Goal: Task Accomplishment & Management: Manage account settings

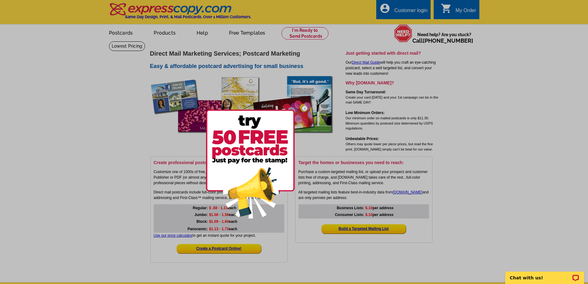
drag, startPoint x: 104, startPoint y: 162, endPoint x: 102, endPoint y: 152, distance: 10.0
click at [104, 161] on div at bounding box center [294, 142] width 588 height 284
click at [390, 5] on div at bounding box center [294, 142] width 588 height 284
click at [269, 146] on img at bounding box center [250, 164] width 89 height 109
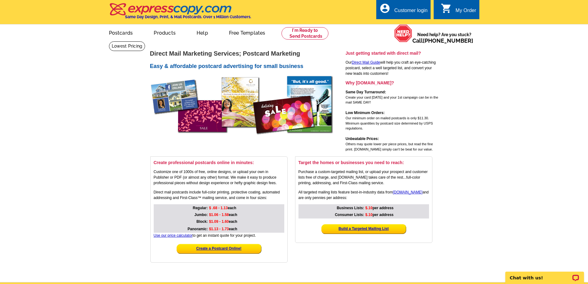
click at [411, 6] on div "account_circle Customer login" at bounding box center [403, 9] width 54 height 19
click at [404, 8] on div "Customer login" at bounding box center [410, 12] width 33 height 9
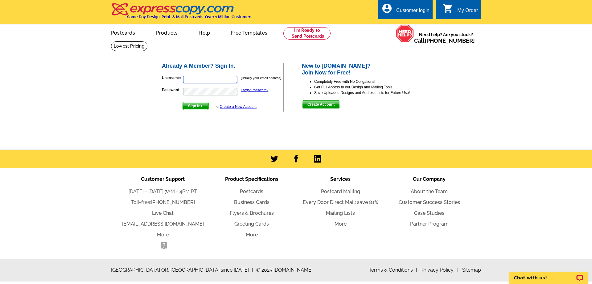
type input "[PERSON_NAME][EMAIL_ADDRESS][DOMAIN_NAME]"
click at [205, 103] on span "Sign In" at bounding box center [196, 105] width 26 height 7
